Goal: Task Accomplishment & Management: Manage account settings

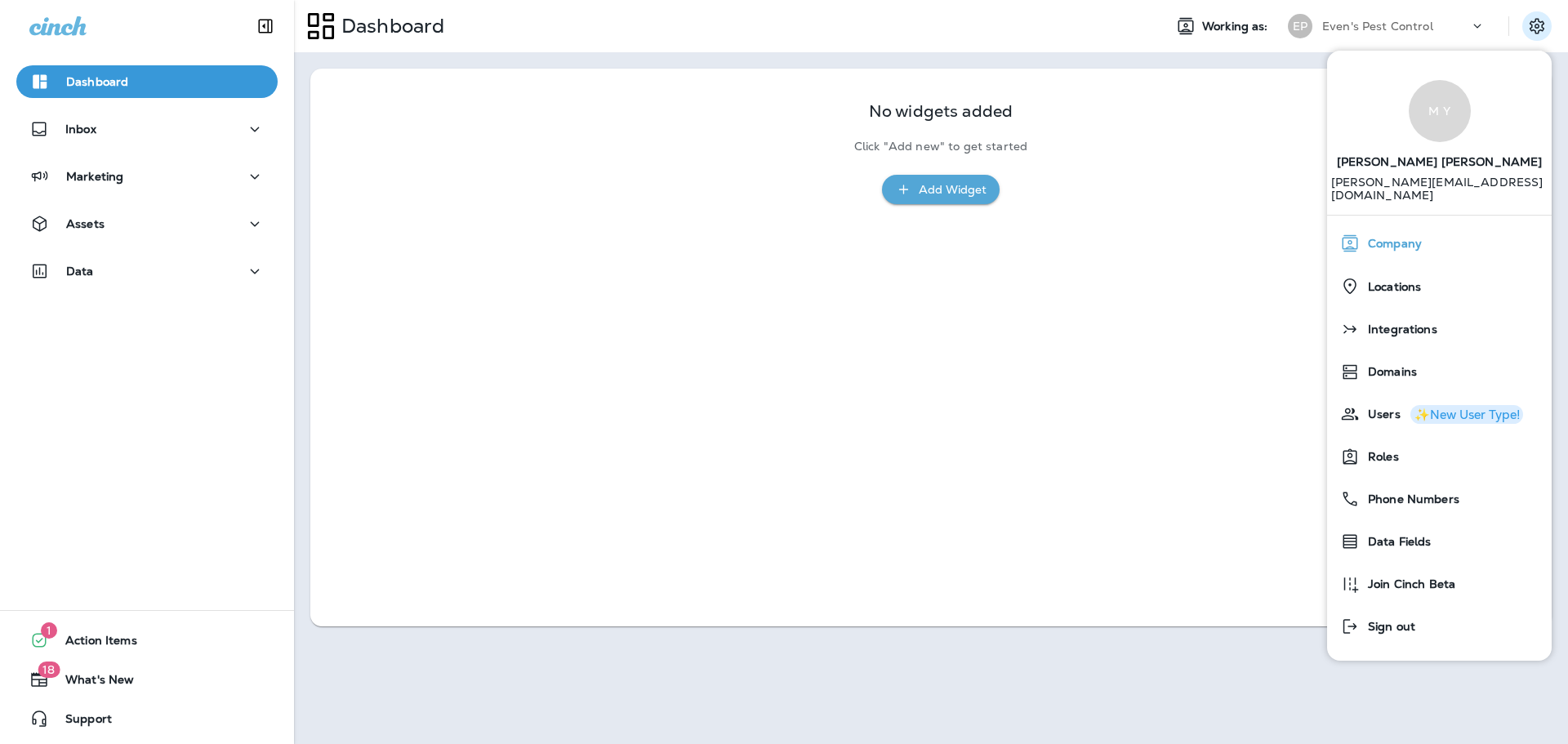
click at [1422, 234] on div "Company" at bounding box center [1439, 243] width 212 height 33
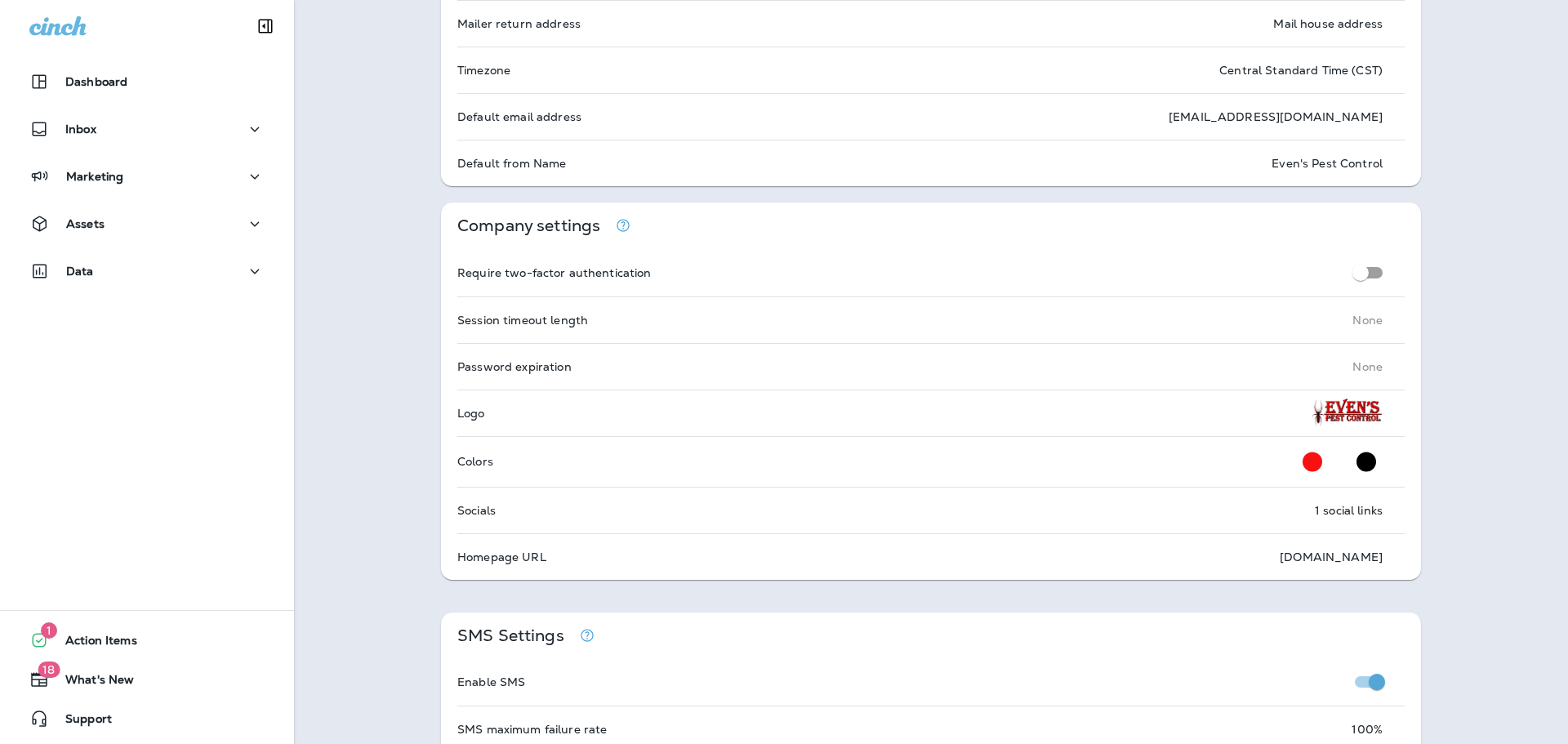
scroll to position [327, 0]
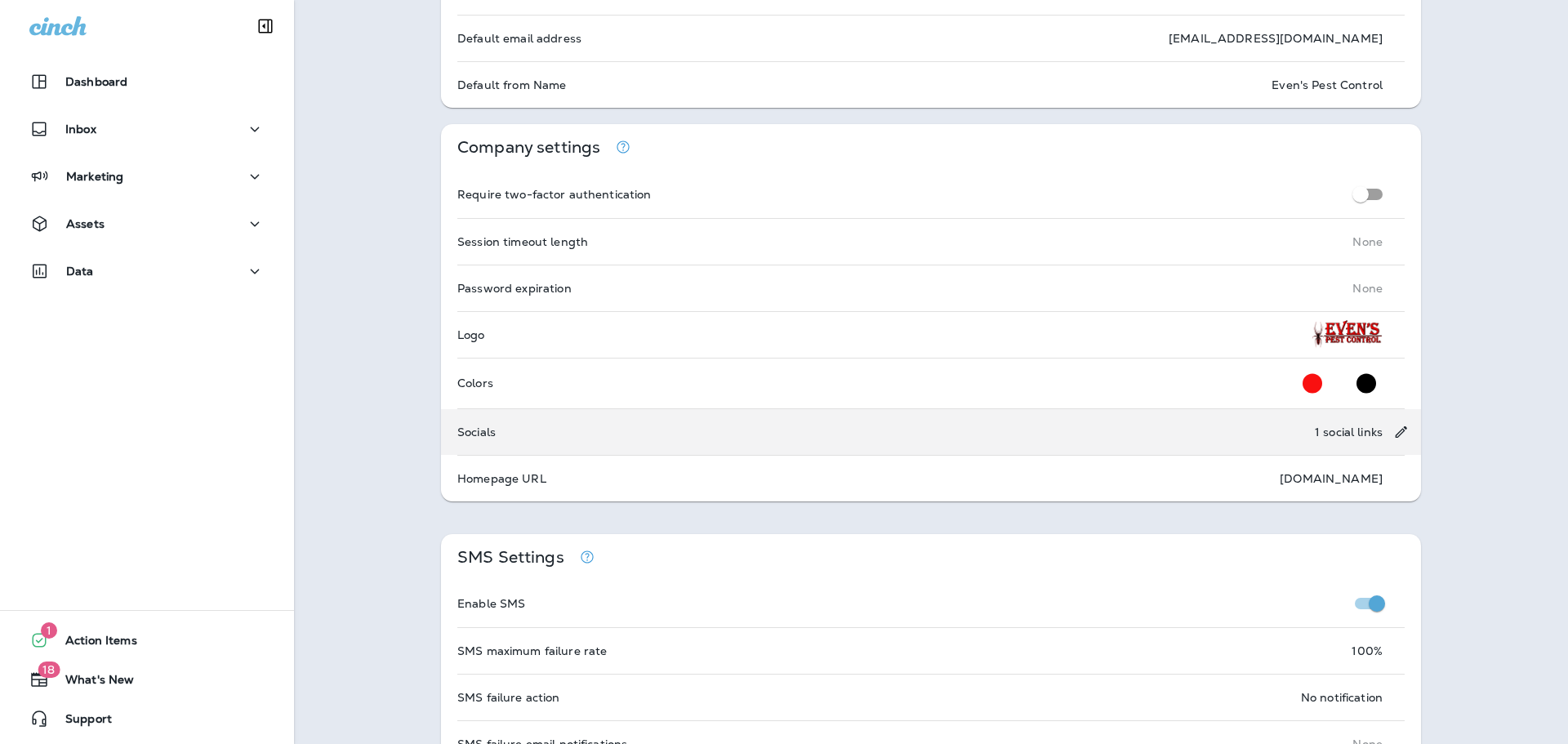
click at [1193, 440] on div "Socials 1 social links" at bounding box center [931, 432] width 980 height 45
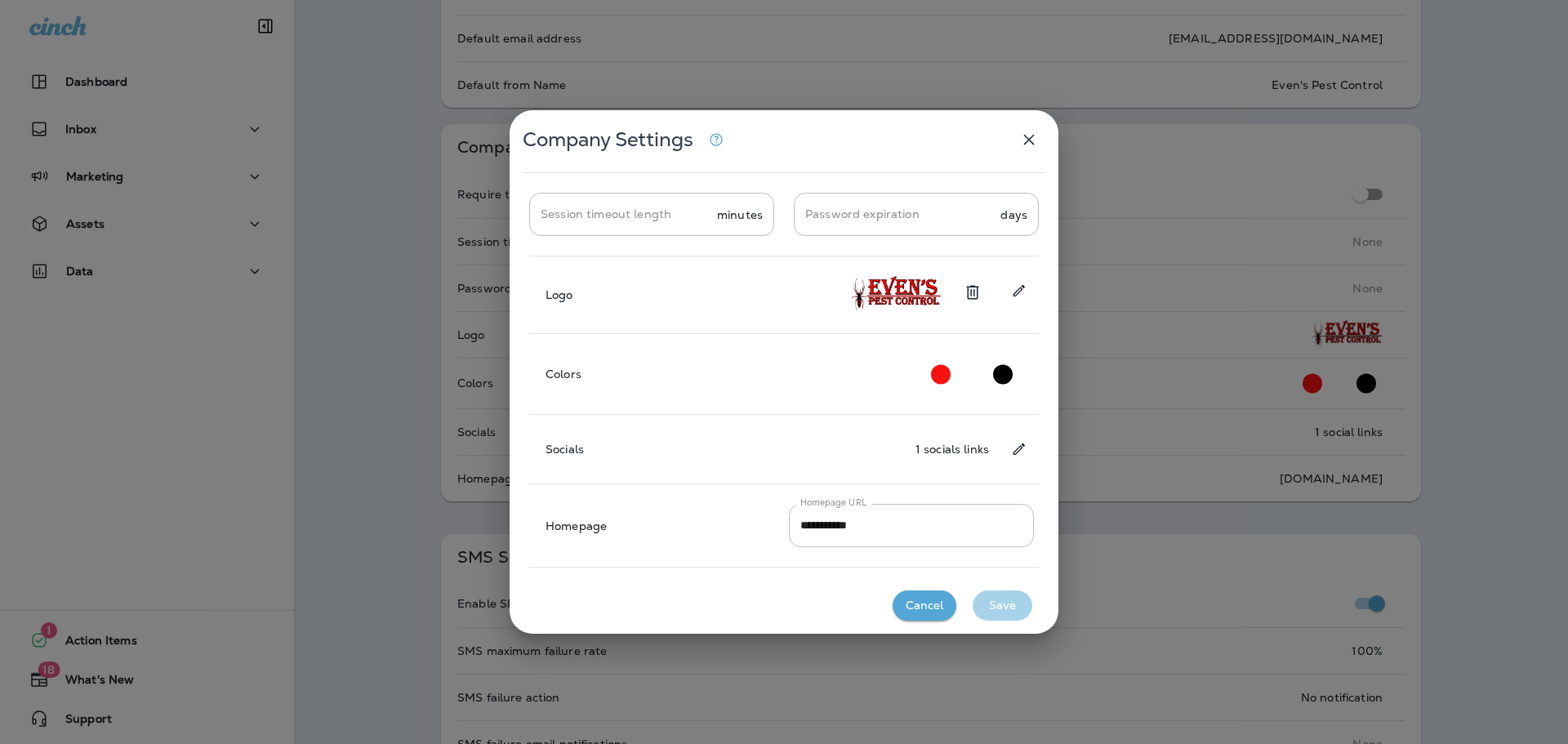
click at [1034, 136] on icon "button" at bounding box center [1029, 140] width 19 height 19
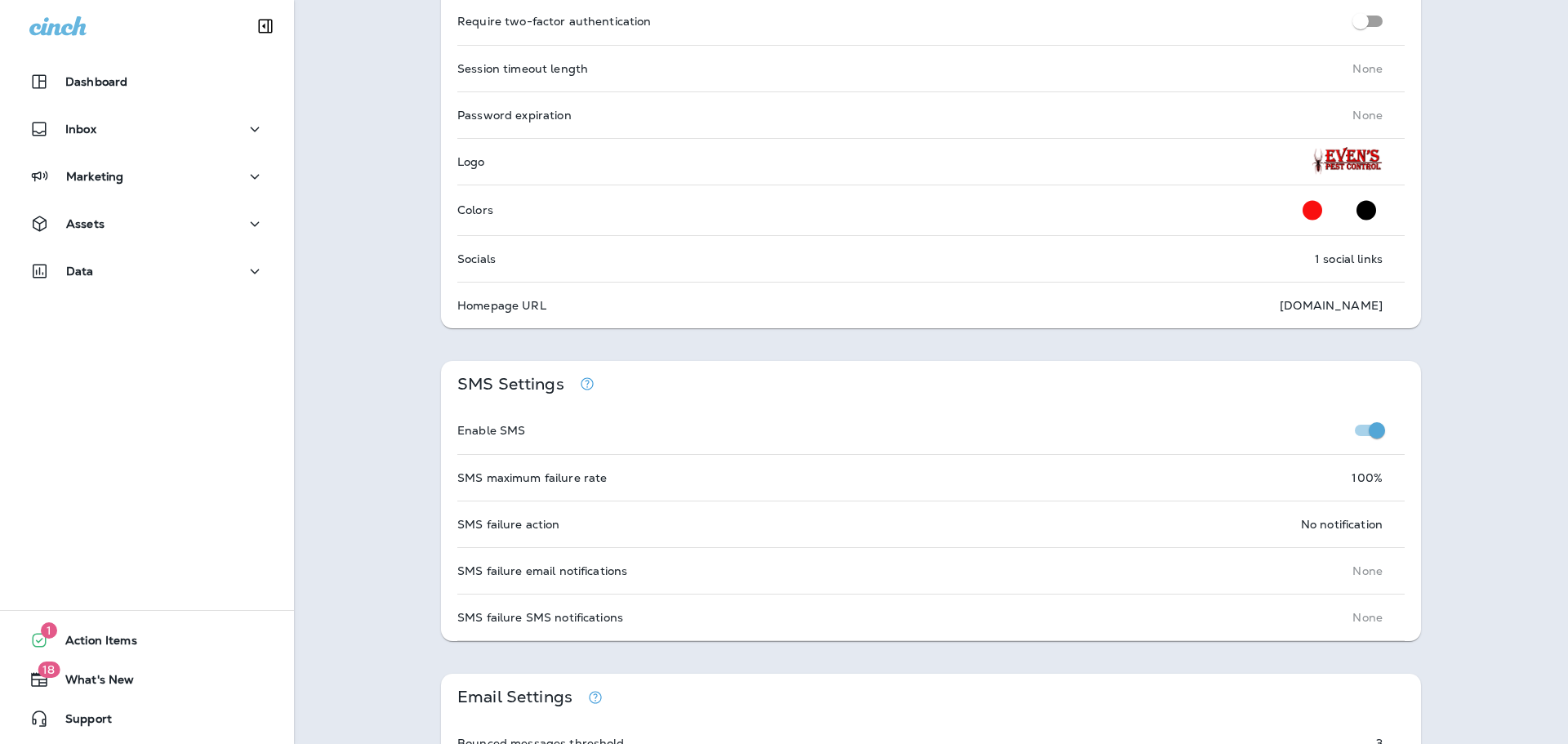
scroll to position [490, 0]
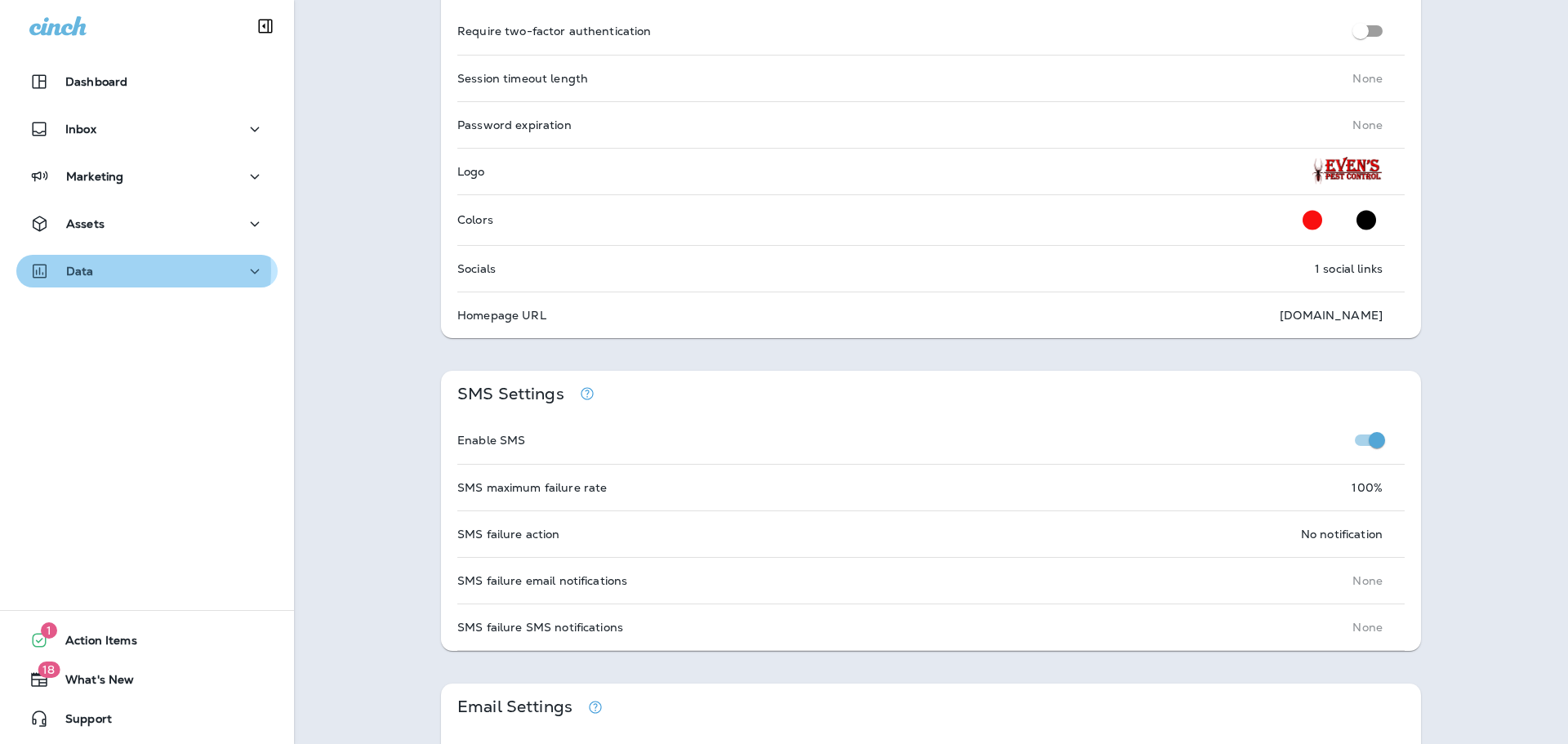
click at [119, 271] on div "Data" at bounding box center [147, 272] width 235 height 20
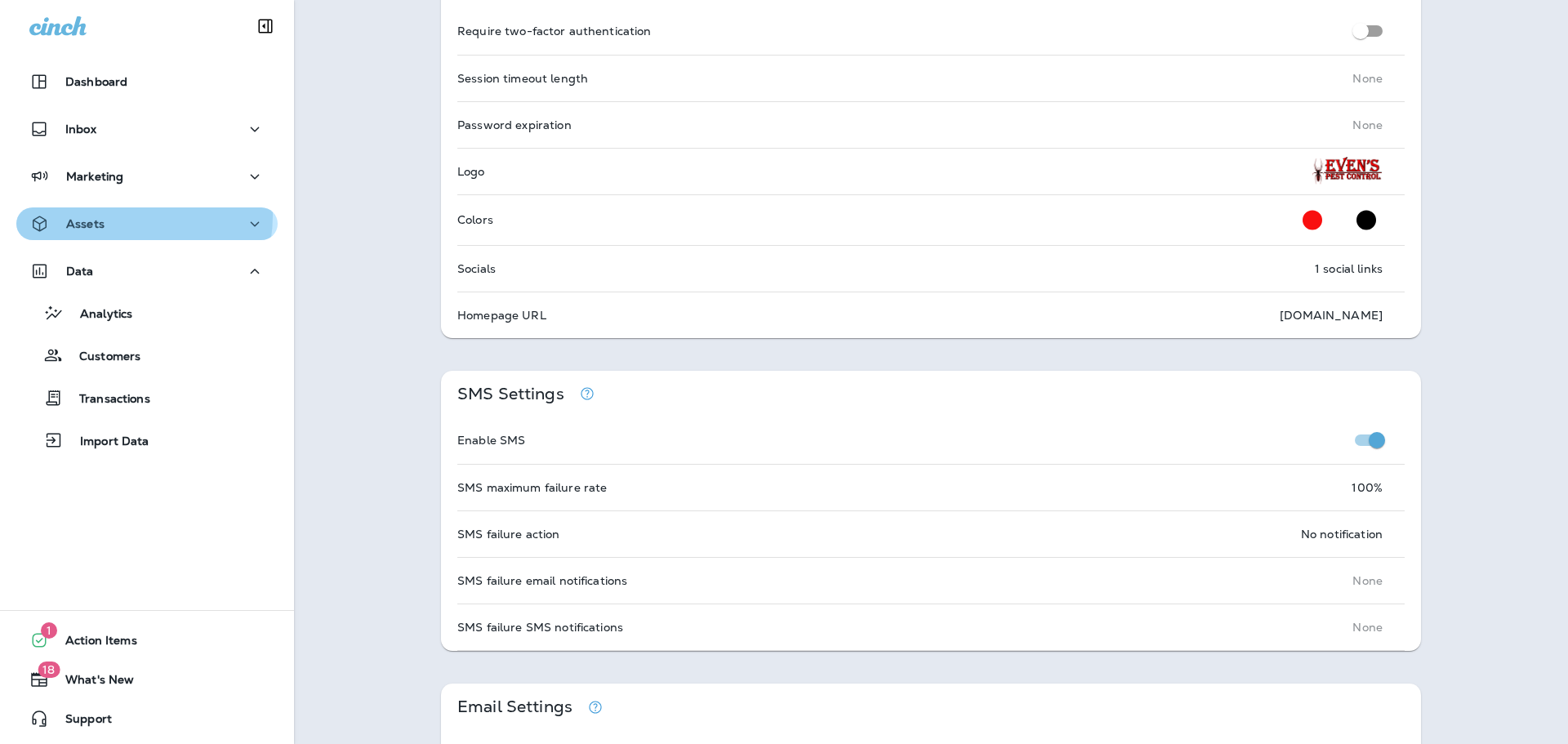
click at [119, 216] on div "Assets" at bounding box center [147, 224] width 235 height 20
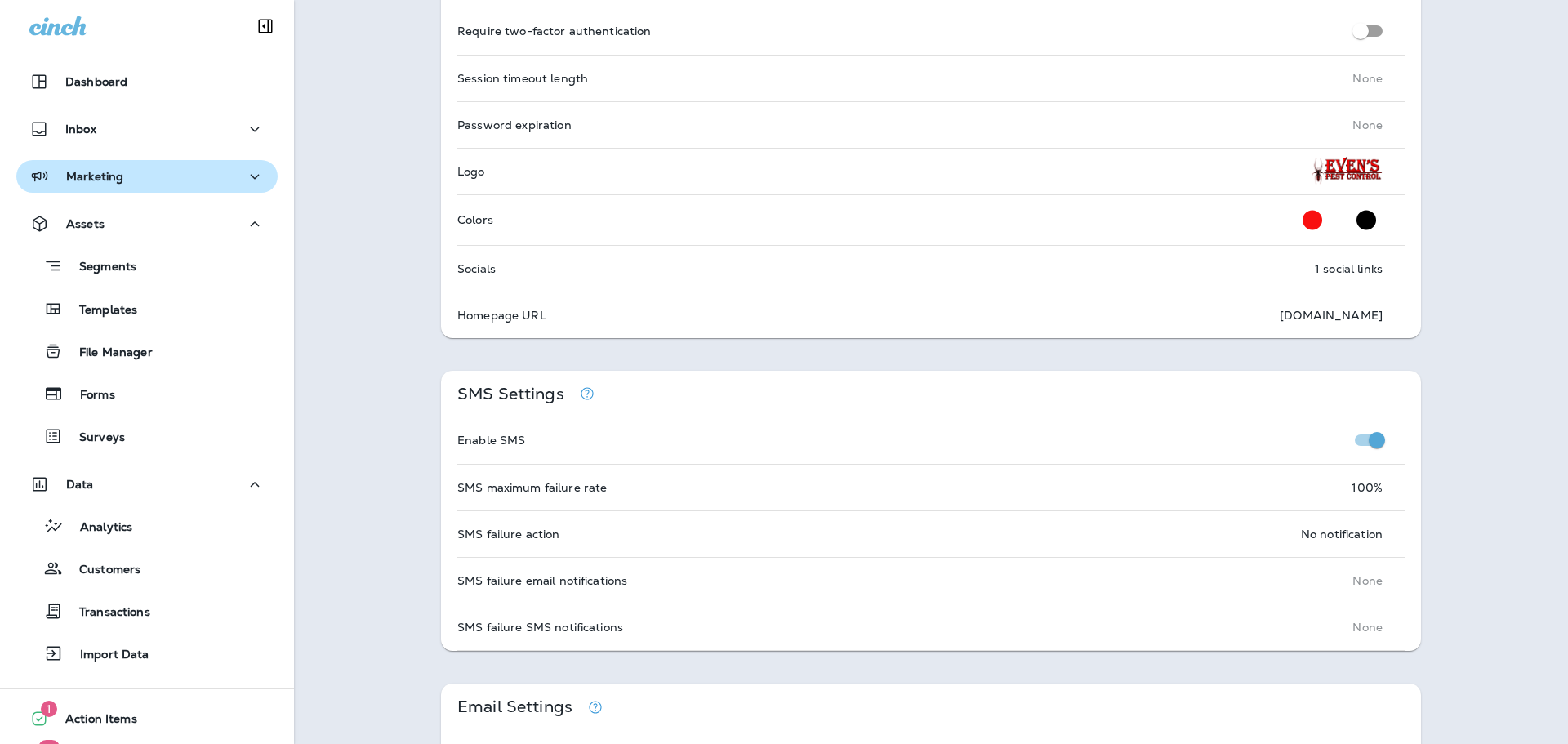
click at [121, 167] on div "Marketing" at bounding box center [76, 177] width 94 height 20
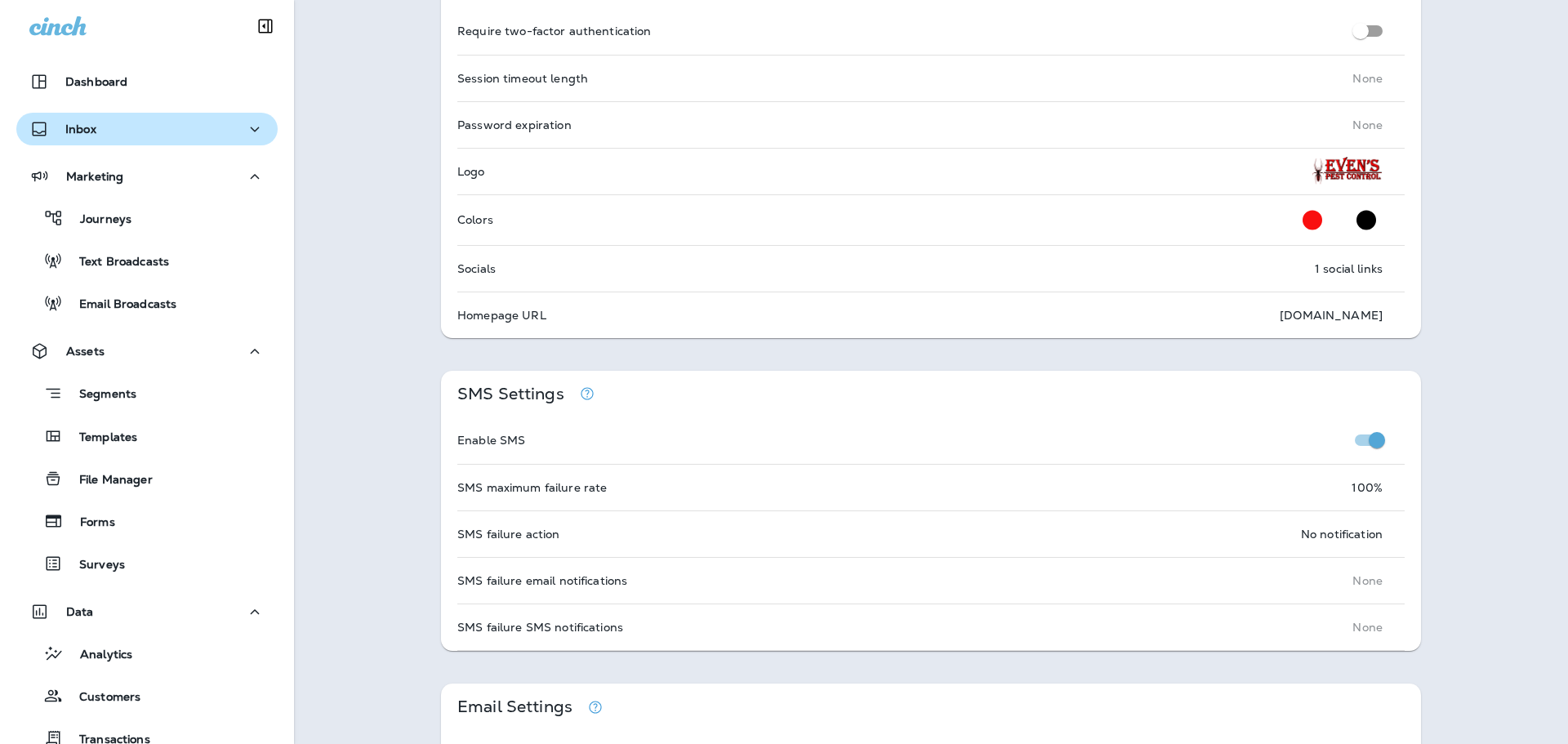
click at [134, 141] on button "Inbox" at bounding box center [146, 129] width 261 height 33
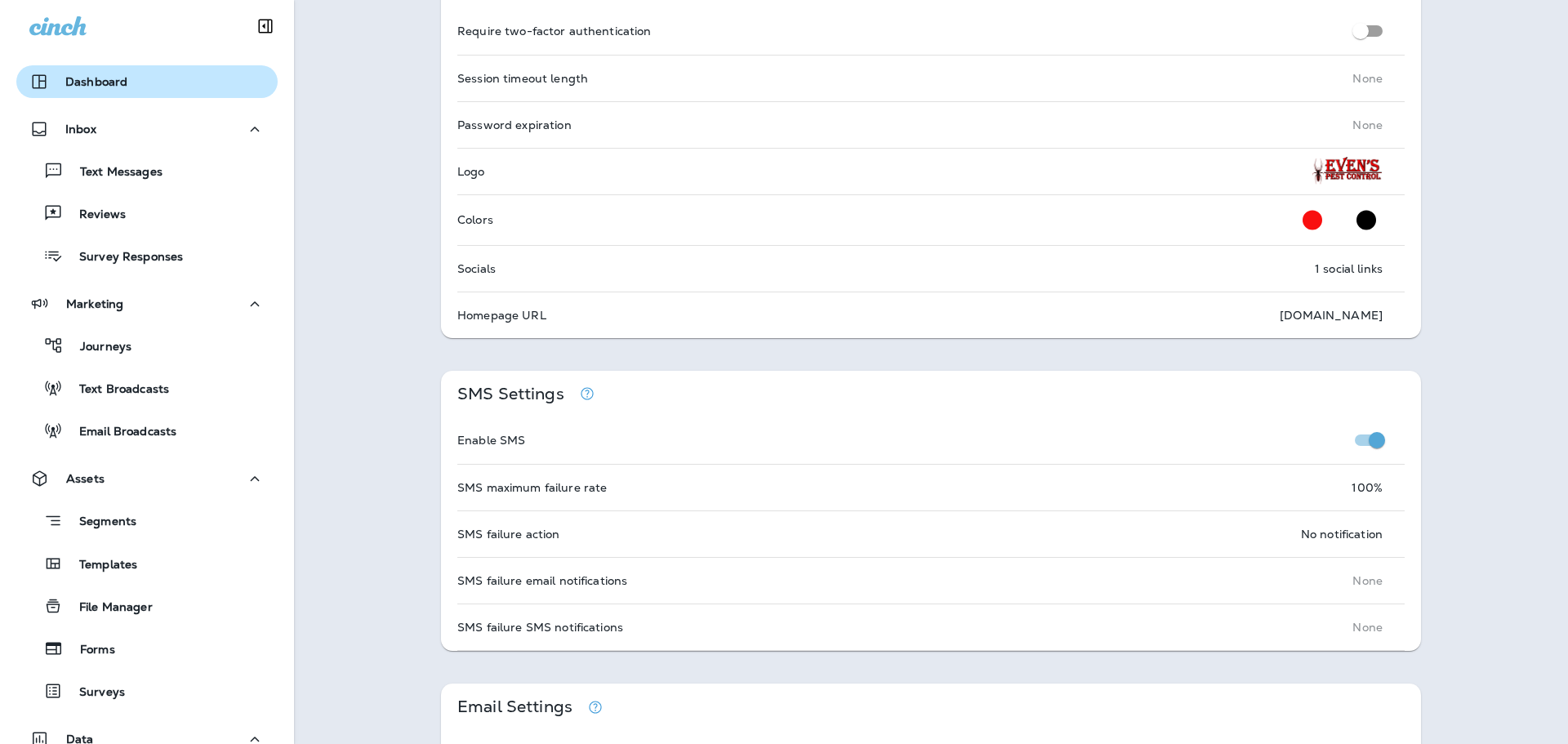
click at [143, 68] on button "Dashboard" at bounding box center [146, 82] width 261 height 33
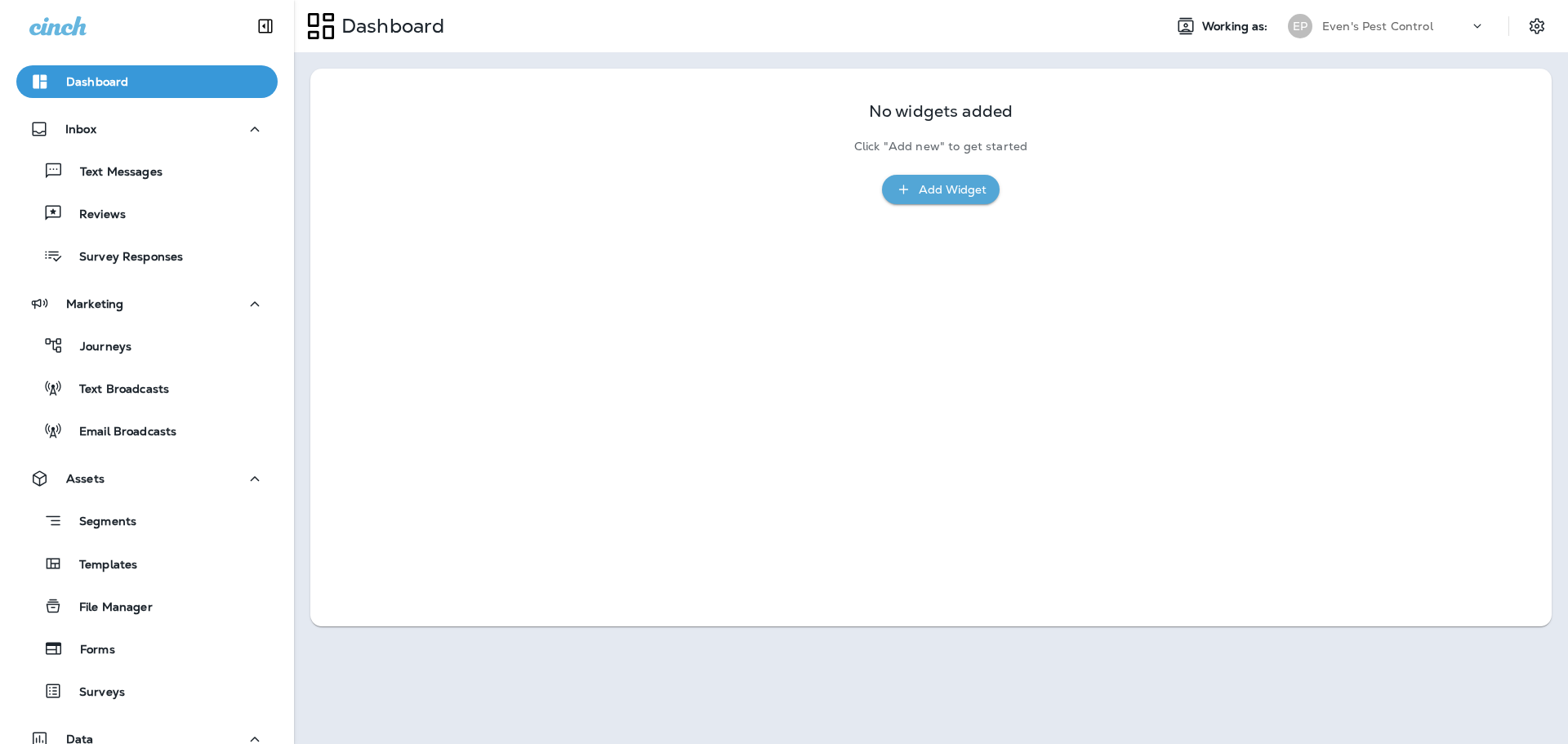
click at [1474, 24] on use at bounding box center [1477, 25] width 8 height 4
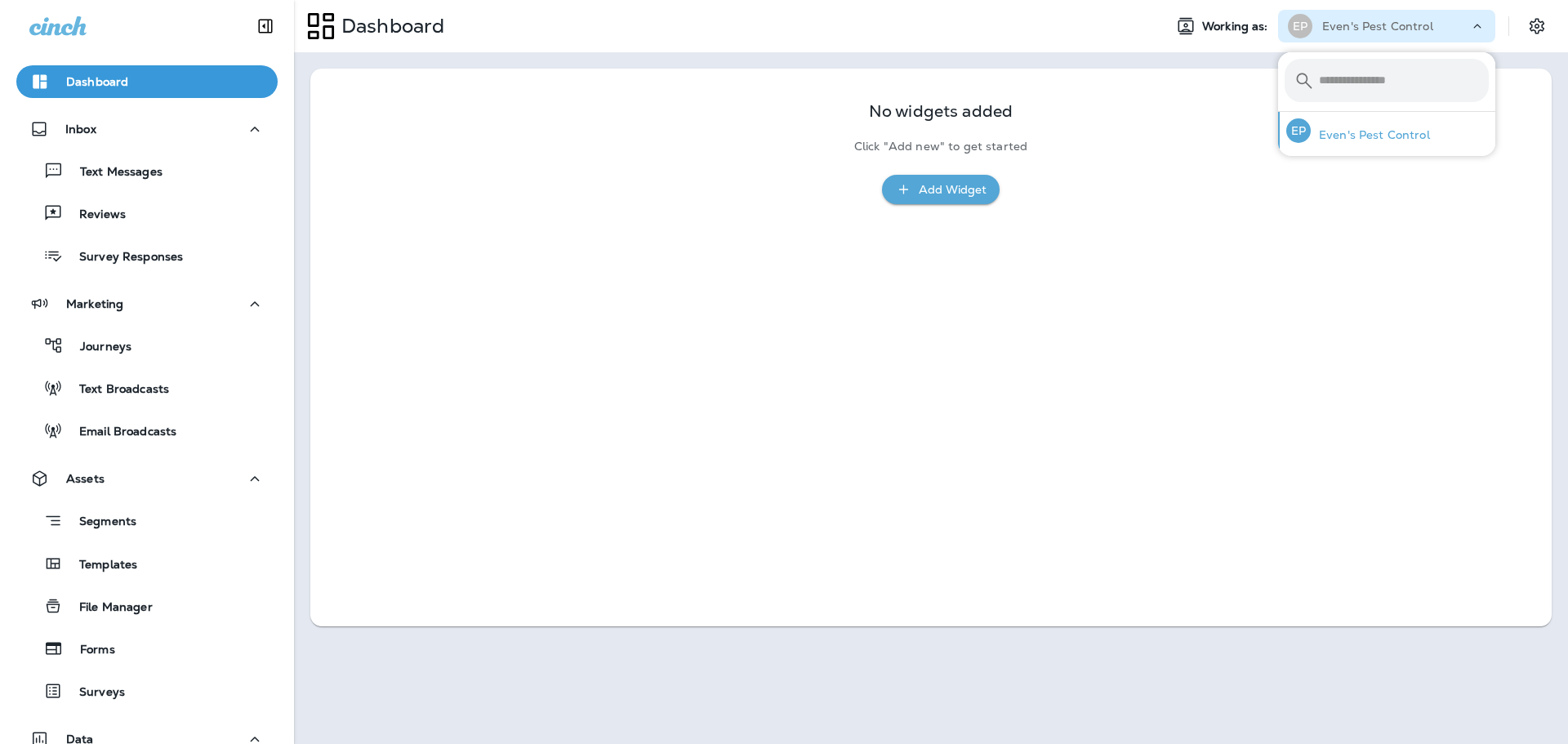
click at [1420, 140] on p "Even's Pest Control" at bounding box center [1371, 135] width 119 height 13
click at [1534, 25] on icon "Settings" at bounding box center [1537, 25] width 19 height 19
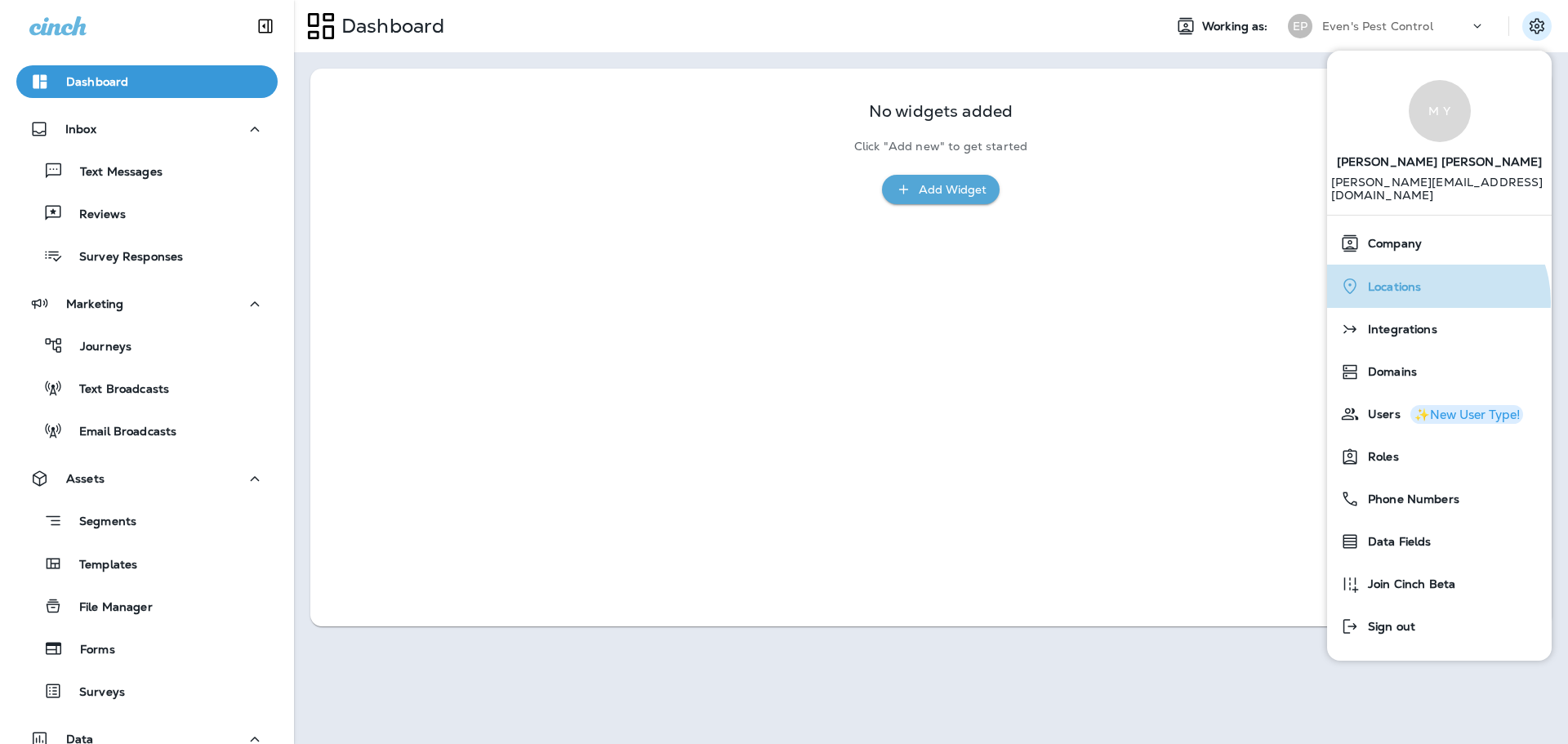
click at [1429, 289] on div "Locations" at bounding box center [1439, 287] width 212 height 34
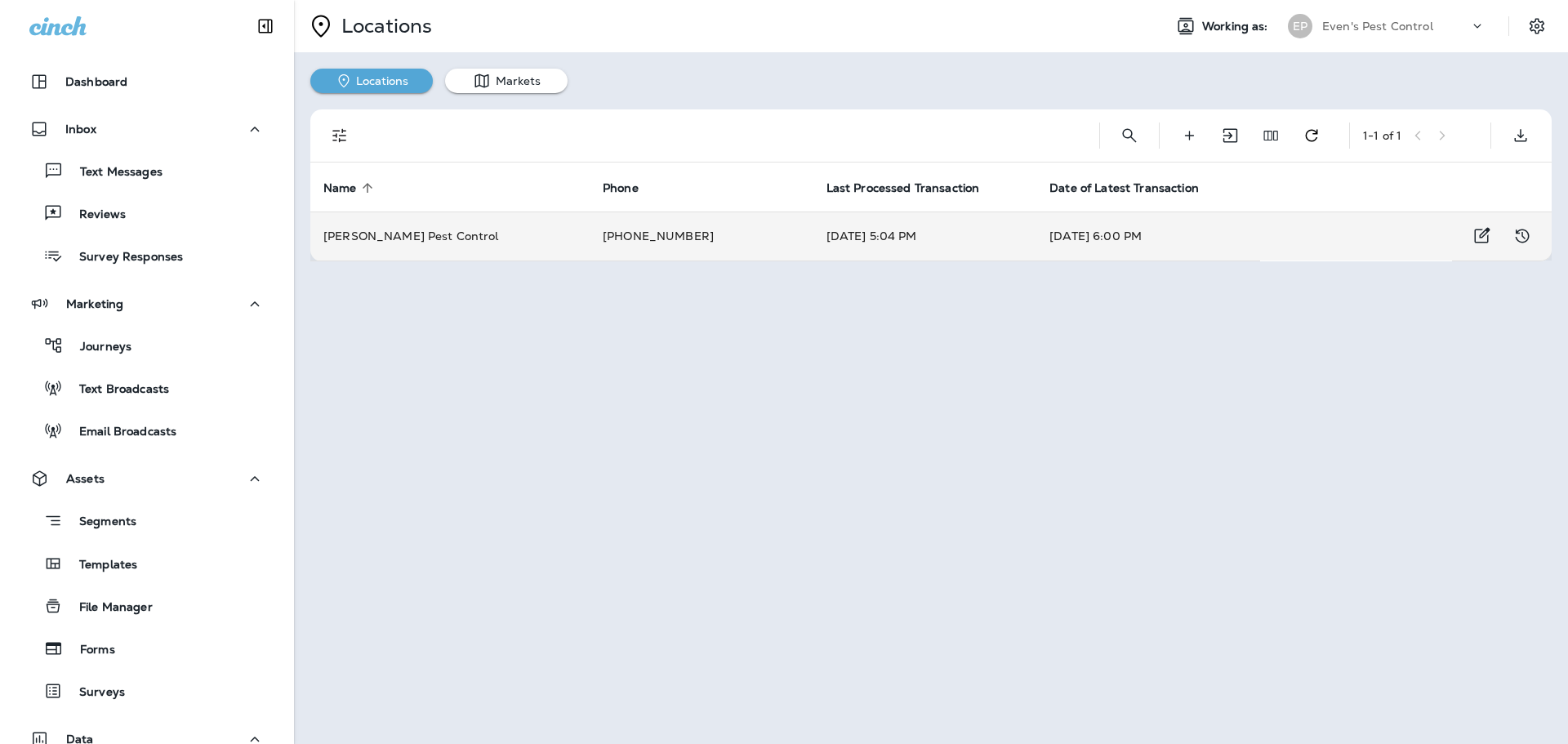
click at [438, 238] on td "[PERSON_NAME] Pest Control" at bounding box center [450, 236] width 279 height 49
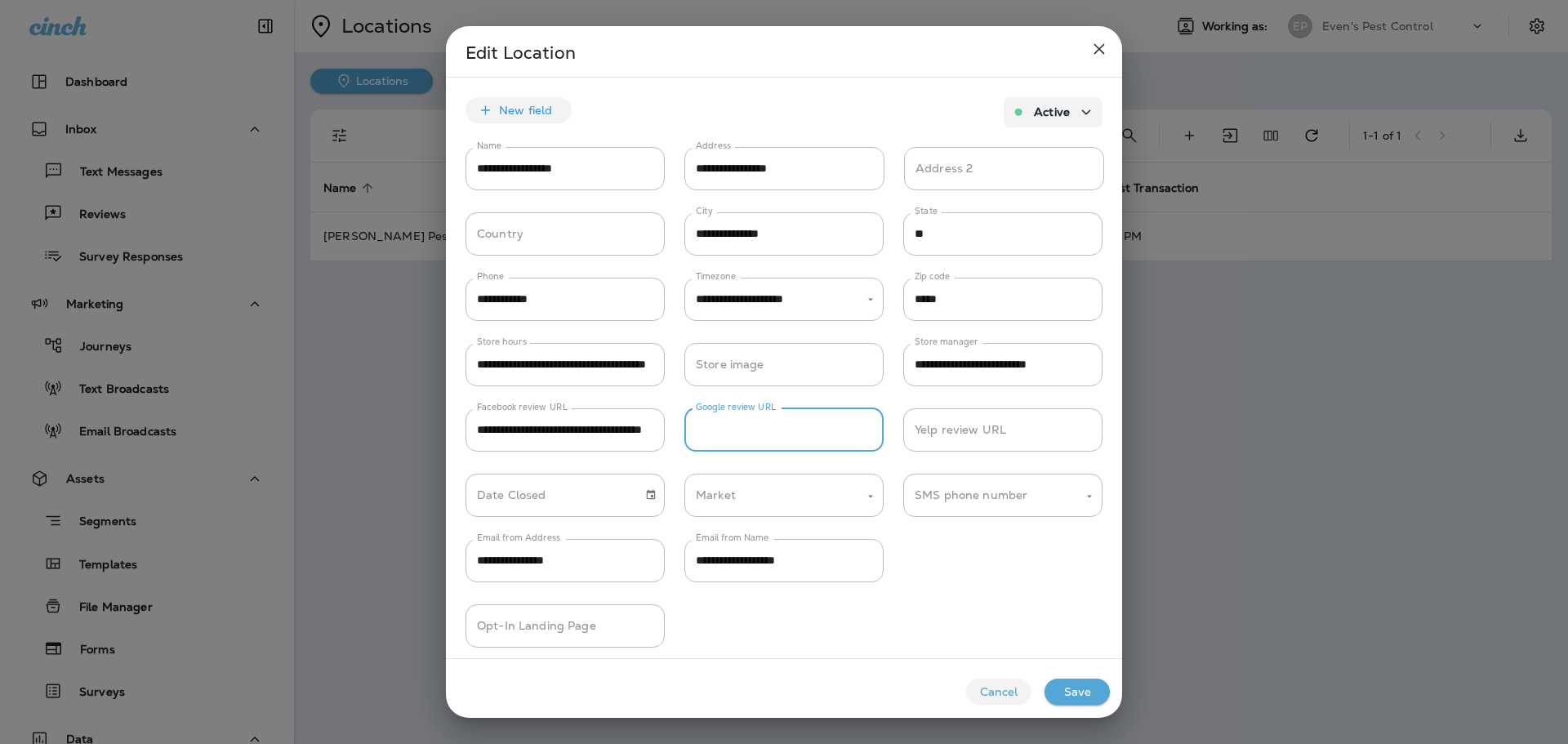
paste input "**********"
type input "**********"
click at [1085, 687] on button "Save" at bounding box center [1077, 692] width 66 height 26
